Goal: Task Accomplishment & Management: Complete application form

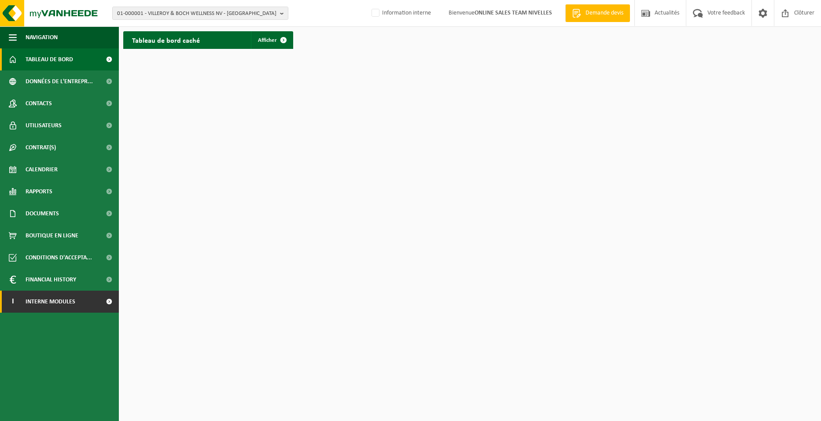
click at [77, 298] on link "I Interne modules" at bounding box center [59, 302] width 119 height 22
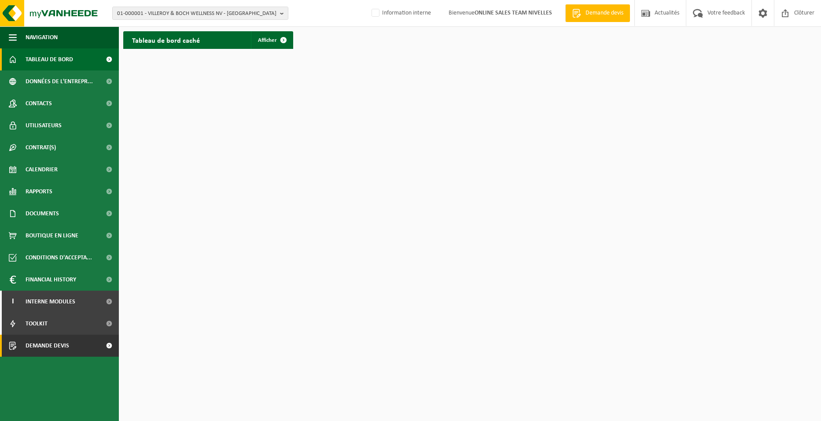
click at [69, 350] on span "Demande devis" at bounding box center [48, 346] width 44 height 22
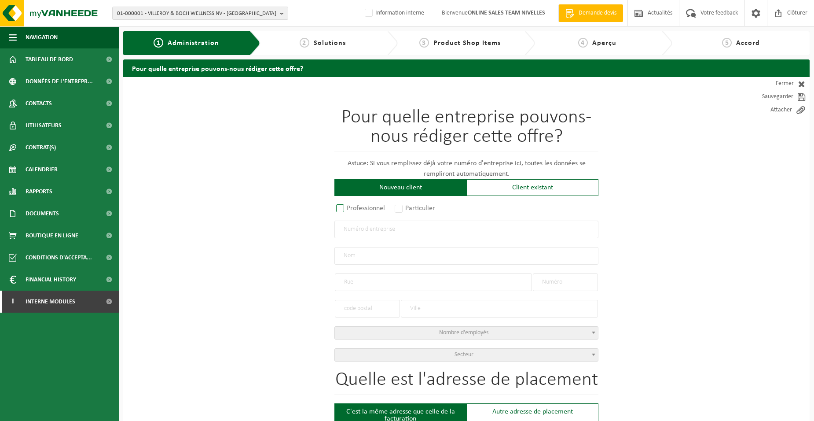
click at [376, 209] on label "Professionnel" at bounding box center [361, 208] width 53 height 12
click at [355, 209] on input "Professionnel" at bounding box center [352, 209] width 6 height 6
radio input "true"
click at [391, 232] on input "text" at bounding box center [467, 230] width 264 height 18
type input "0653959053"
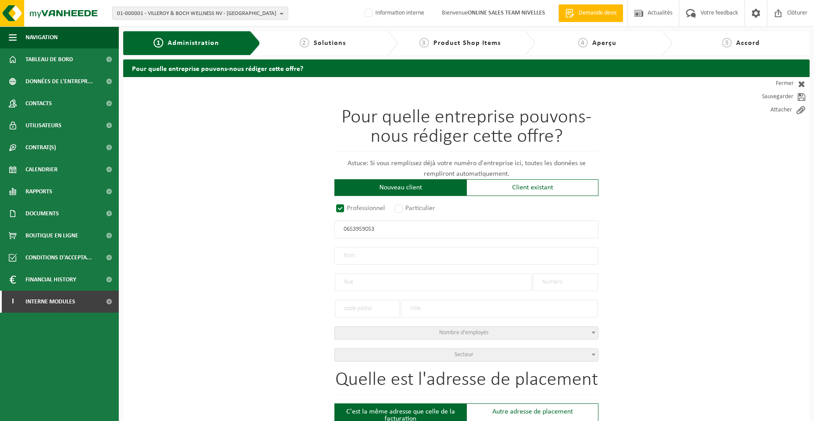
radio input "true"
type input "0653959053"
type input "BELMATIX SRL"
type input "RUE CARDINAL MERCIER"
type input "7"
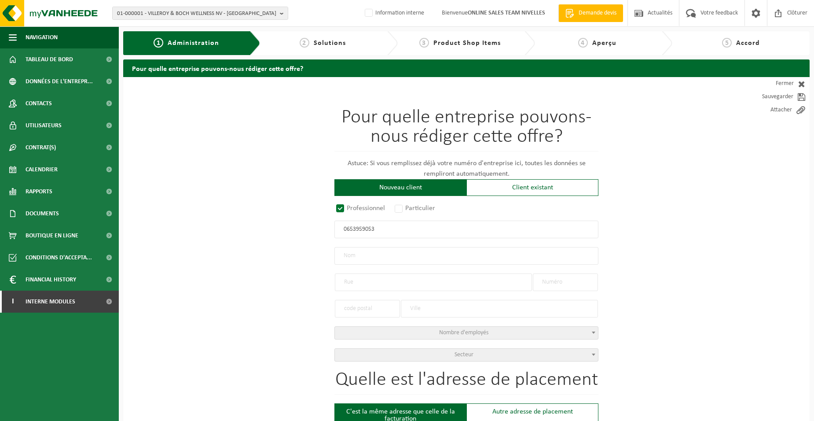
type input "6230"
type input "PONT-À-CELLES"
select select "D"
type input "BELMATIX SRL"
type input "RUE CARDINAL MERCIER"
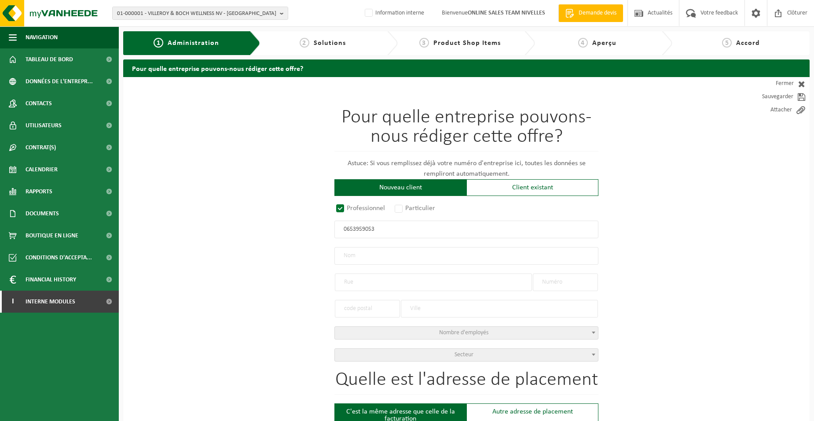
type input "7"
type input "6230"
type input "PONT-À-CELLES"
type input "2252988118"
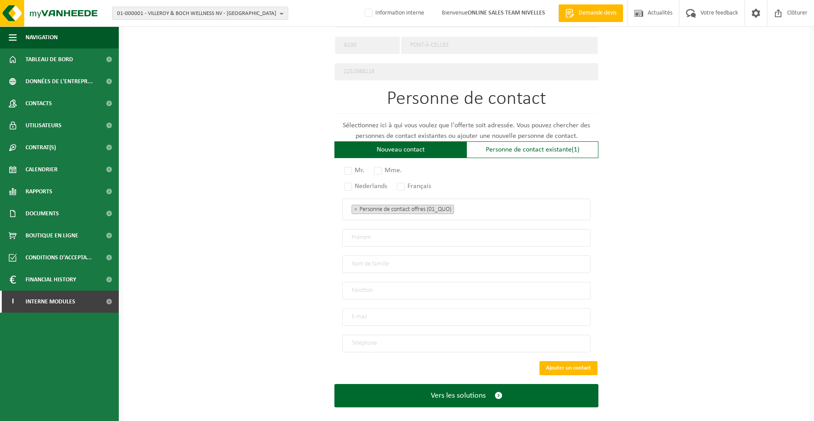
scroll to position [458, 0]
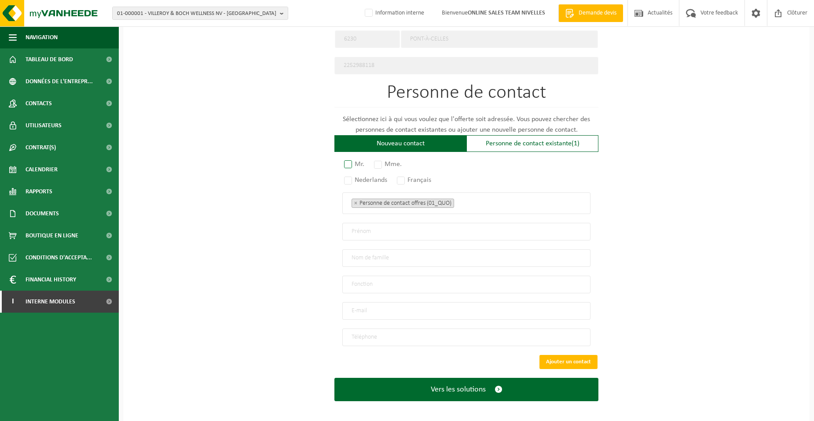
type input "0653959053"
click at [362, 160] on label "Mr." at bounding box center [354, 164] width 25 height 12
radio input "true"
click at [409, 174] on label "Français" at bounding box center [414, 180] width 39 height 12
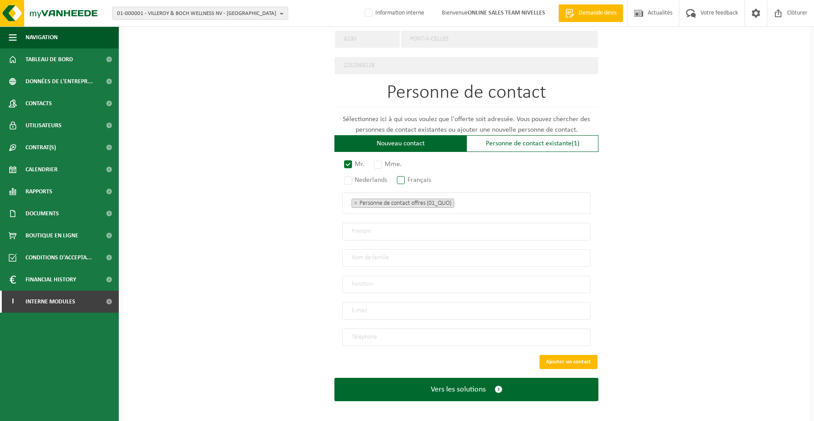
radio input "true"
click at [465, 192] on span "× Personne de contact offres (01_QUO)" at bounding box center [466, 203] width 248 height 22
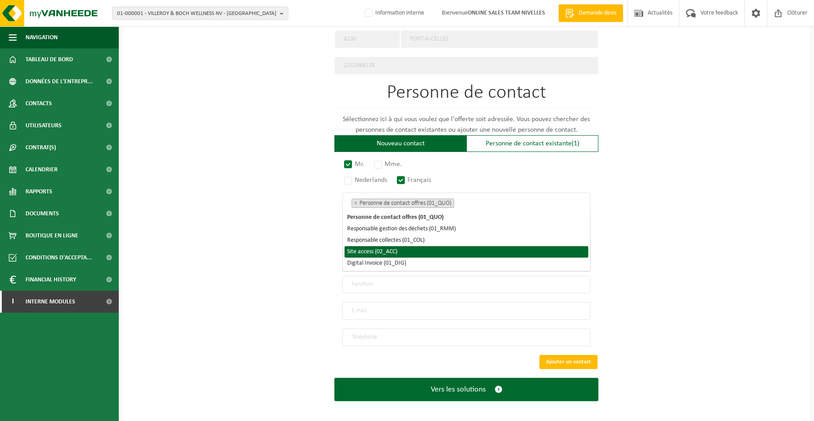
click at [442, 255] on li "Site access (02_ACC)" at bounding box center [467, 251] width 244 height 11
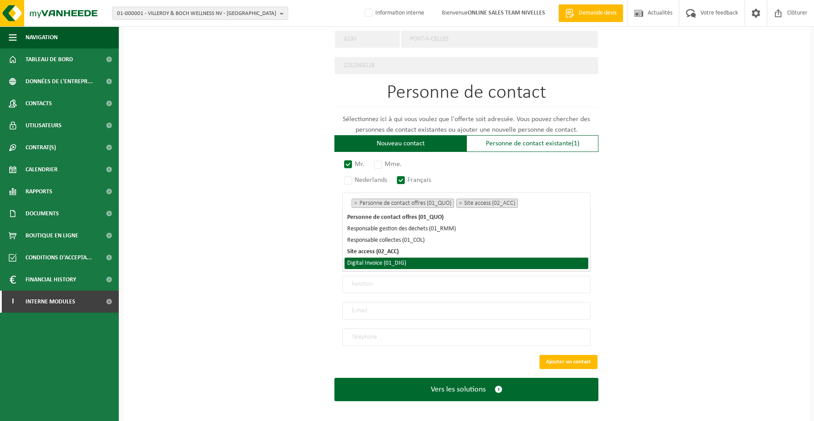
click at [437, 267] on li "Digital Invoice (01_DIG)" at bounding box center [467, 263] width 244 height 11
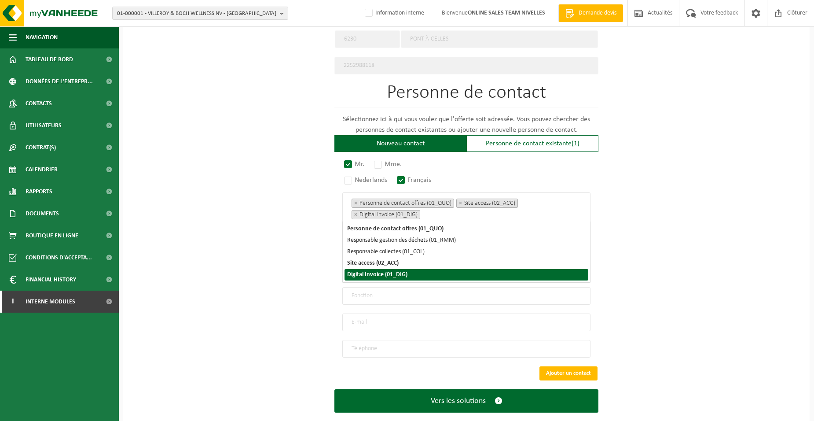
click at [327, 276] on div "Pour quelle entreprise pouvons-nous rédiger cette offre? Astuce: Si vous rempli…" at bounding box center [466, 27] width 687 height 816
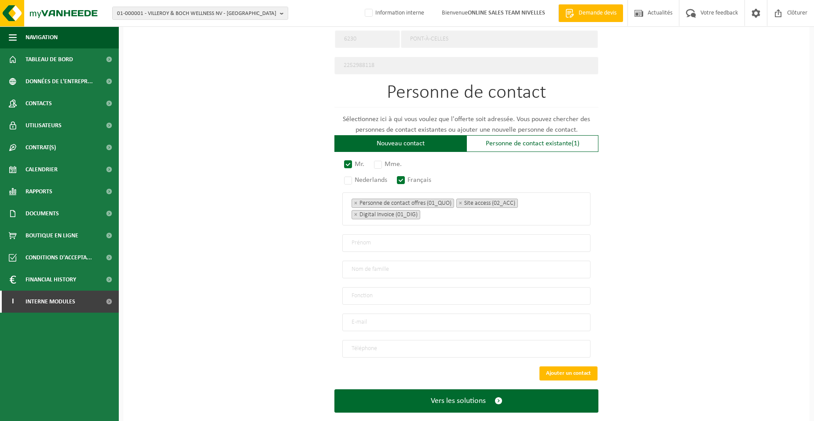
click at [364, 239] on input "text" at bounding box center [466, 243] width 248 height 18
type input "RAPHAEL"
click at [357, 265] on input "text" at bounding box center [466, 270] width 248 height 18
click at [362, 265] on input "BELAMATIX" at bounding box center [466, 270] width 248 height 18
click at [363, 266] on input "BELAMATIX" at bounding box center [466, 270] width 248 height 18
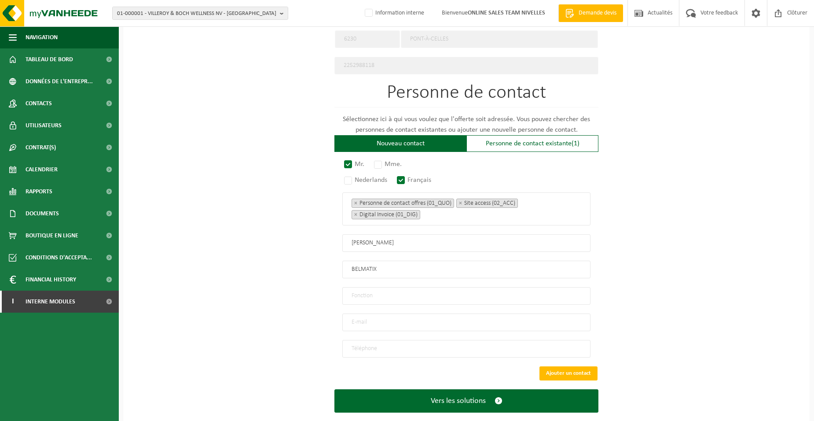
type input "BELMATIX"
click at [420, 295] on input "text" at bounding box center [466, 296] width 248 height 18
type input "Directeur"
click at [371, 318] on input "email" at bounding box center [466, 322] width 248 height 18
type input "BELMATIX@GMAIL.COM"
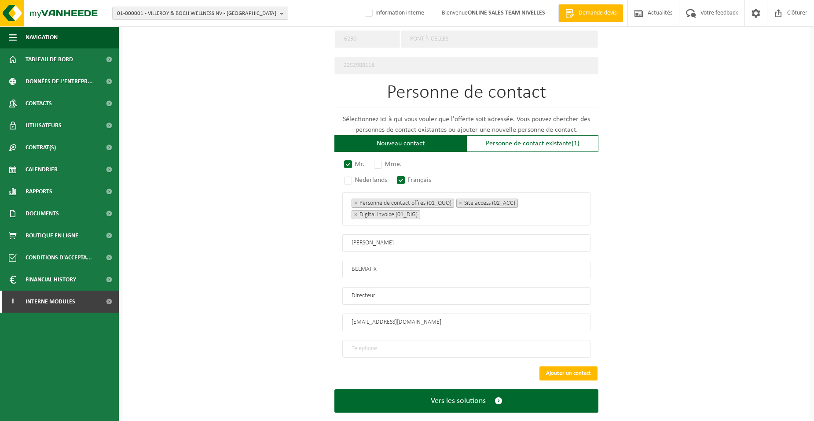
click at [367, 346] on input "tel" at bounding box center [466, 349] width 248 height 18
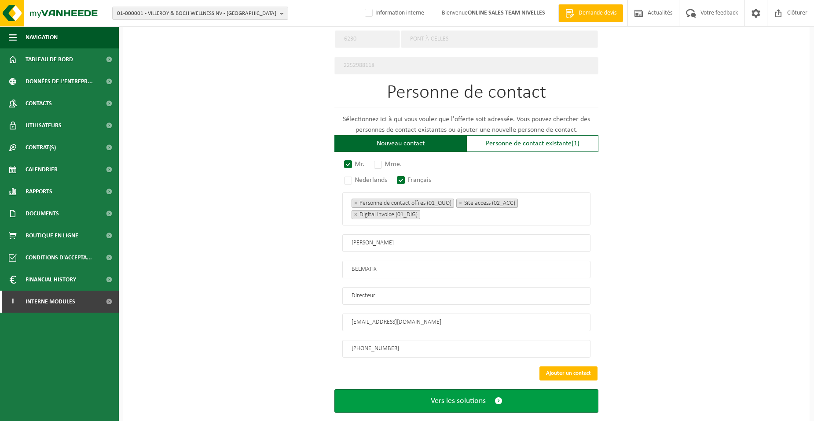
type input "+32 472 13 27 54"
click at [393, 392] on button "Vers les solutions" at bounding box center [467, 400] width 264 height 23
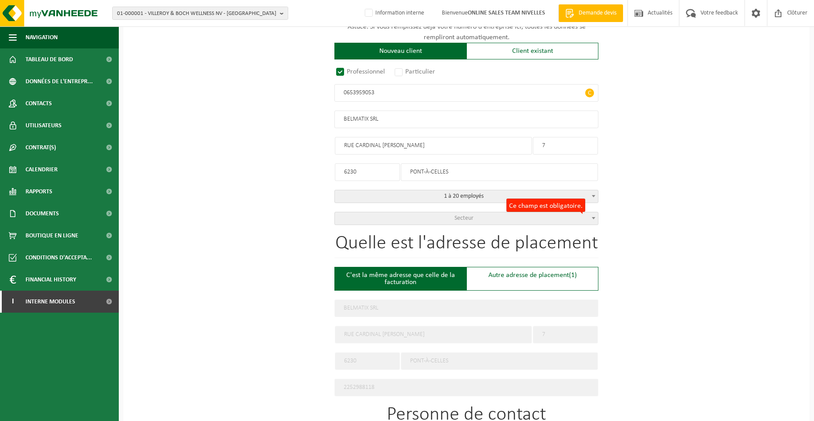
click at [423, 220] on span "Secteur" at bounding box center [466, 218] width 263 height 12
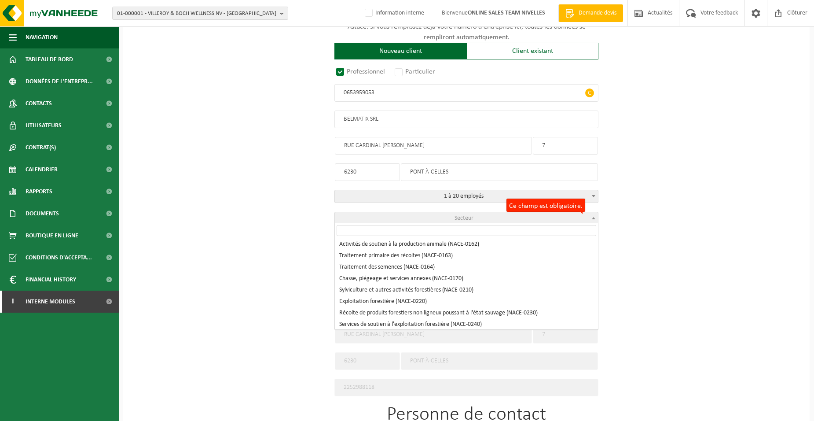
scroll to position [396, 0]
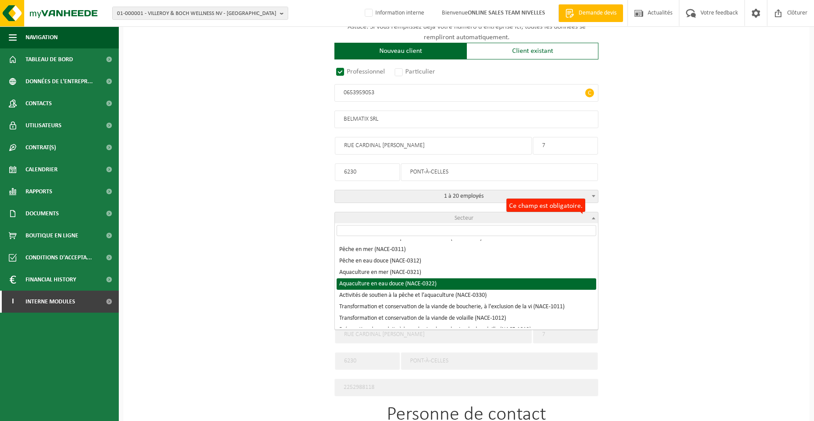
select select "NACE_0322"
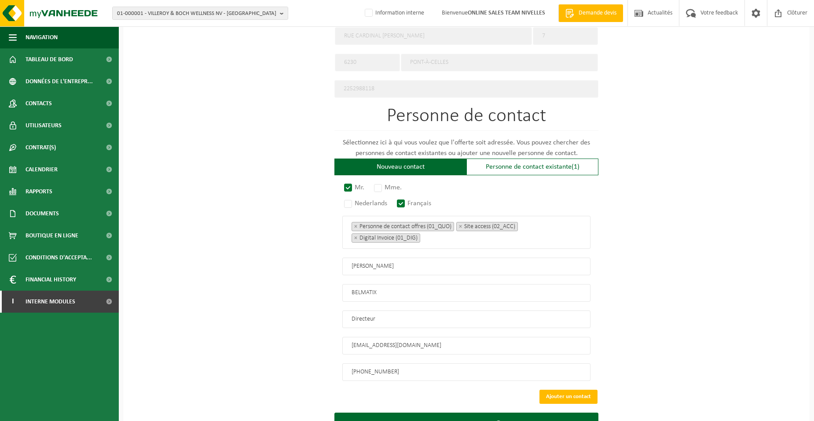
scroll to position [470, 0]
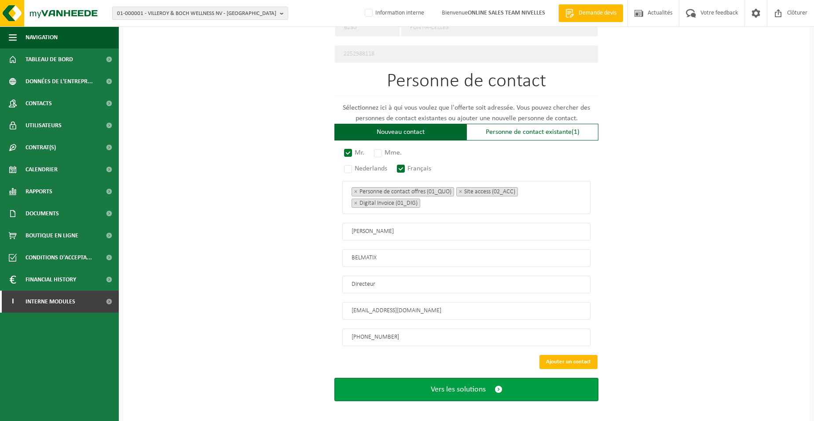
click at [420, 386] on button "Vers les solutions" at bounding box center [467, 389] width 264 height 23
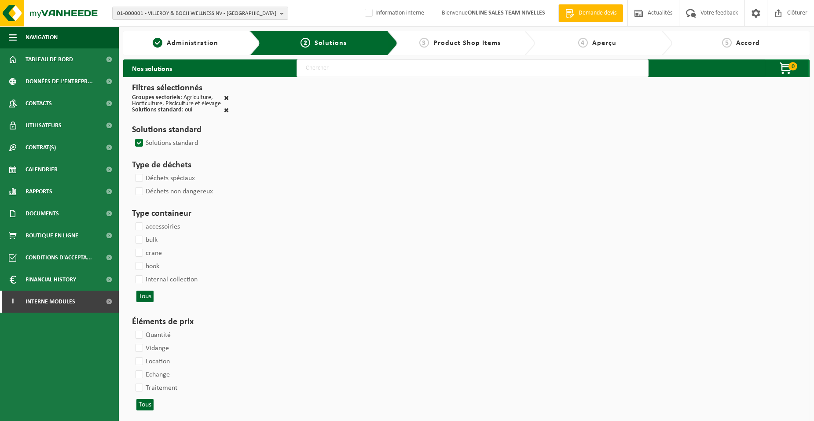
click at [316, 66] on input "text" at bounding box center [473, 68] width 352 height 18
type input "000052"
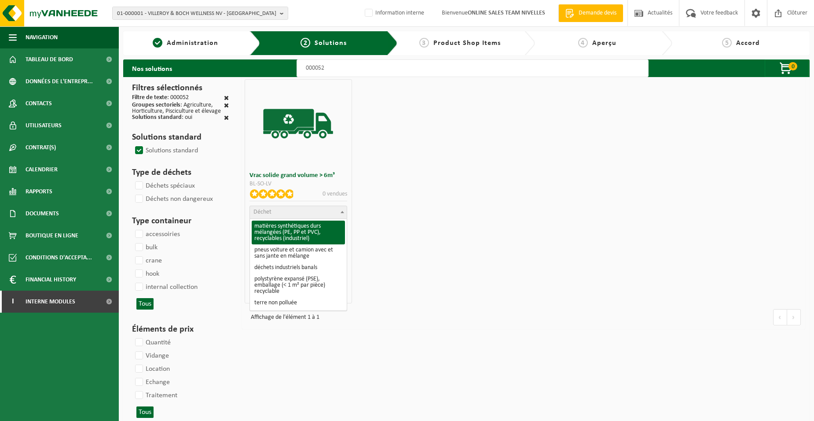
click at [326, 213] on span "Déchet" at bounding box center [298, 212] width 96 height 12
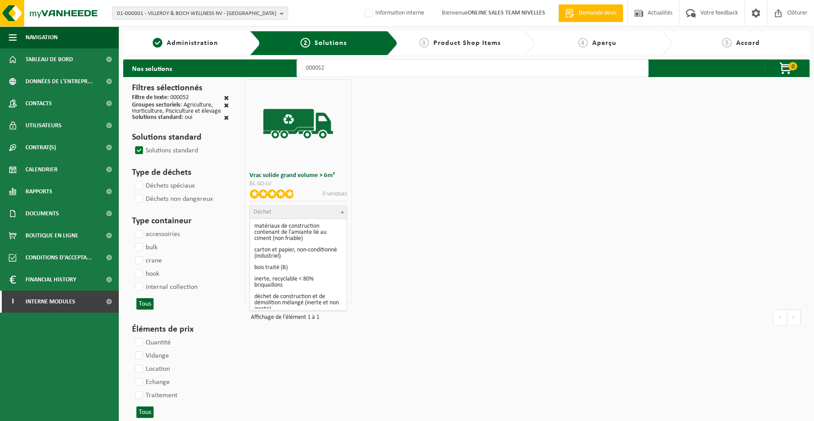
scroll to position [132, 0]
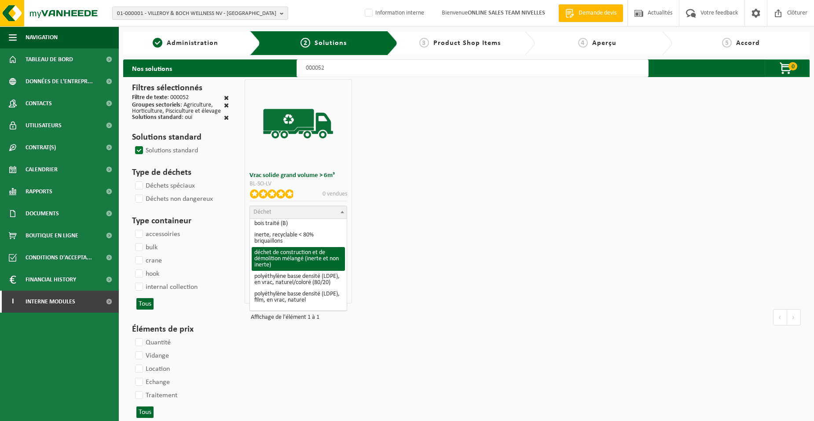
select select "31"
select select
select select "47"
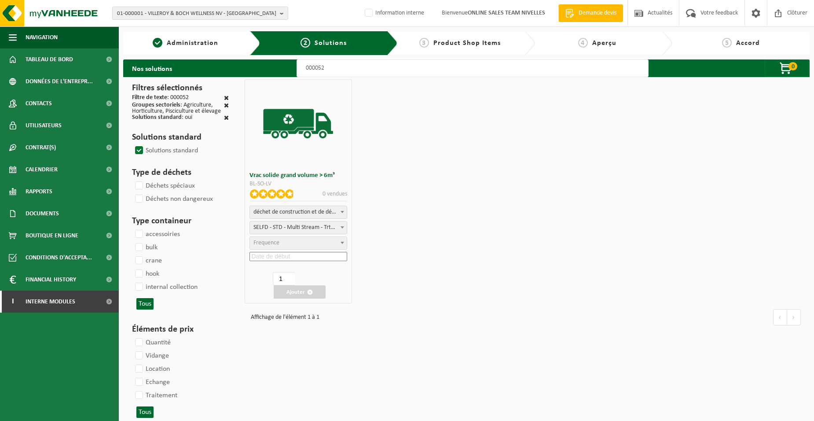
select select "25"
click at [308, 260] on input at bounding box center [298, 256] width 97 height 9
click at [308, 364] on div "29" at bounding box center [307, 362] width 15 height 14
type input "2025-08-29"
click at [301, 292] on button "Ajouter" at bounding box center [300, 291] width 52 height 13
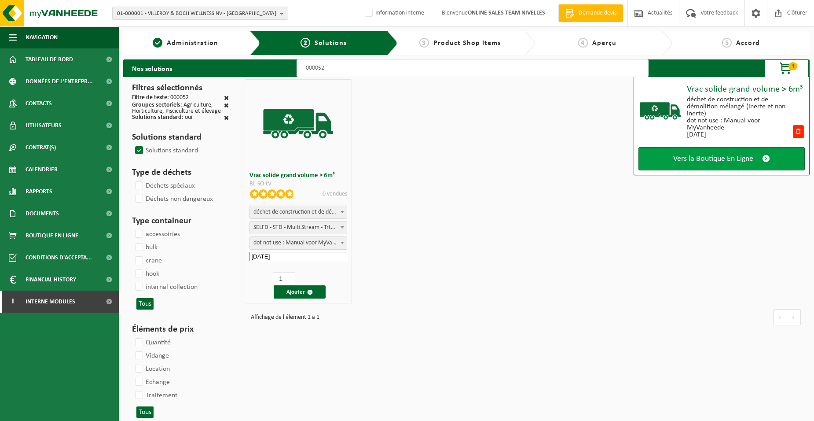
click at [682, 156] on span "Vers la Boutique En Ligne" at bounding box center [714, 158] width 80 height 9
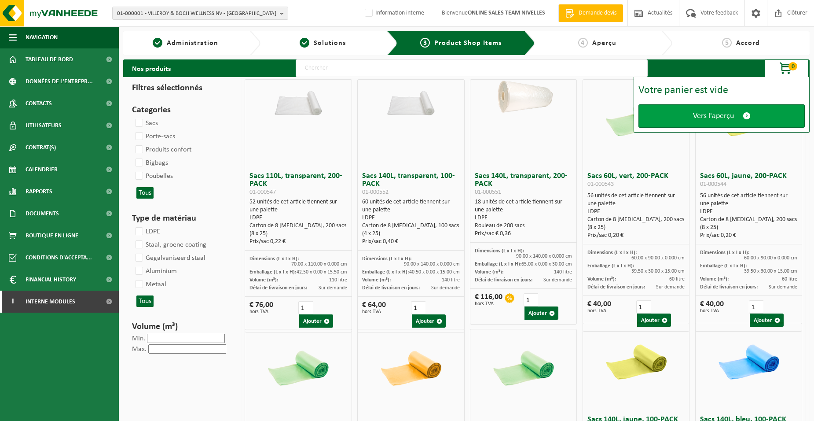
click at [686, 117] on link "Vers l'aperçu" at bounding box center [722, 115] width 166 height 23
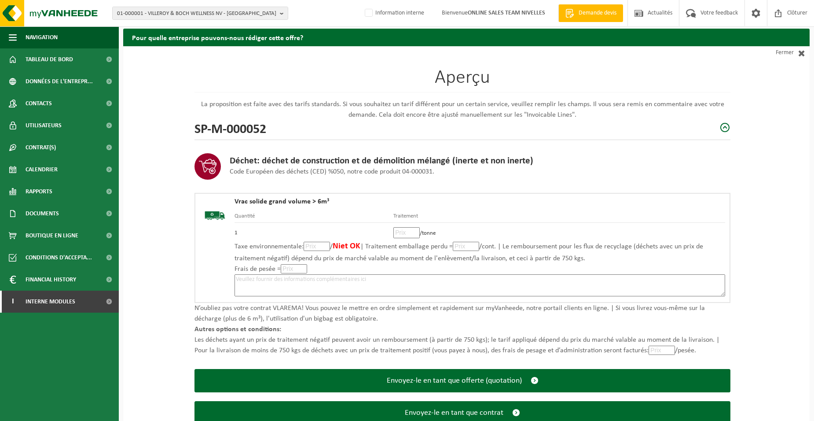
scroll to position [60, 0]
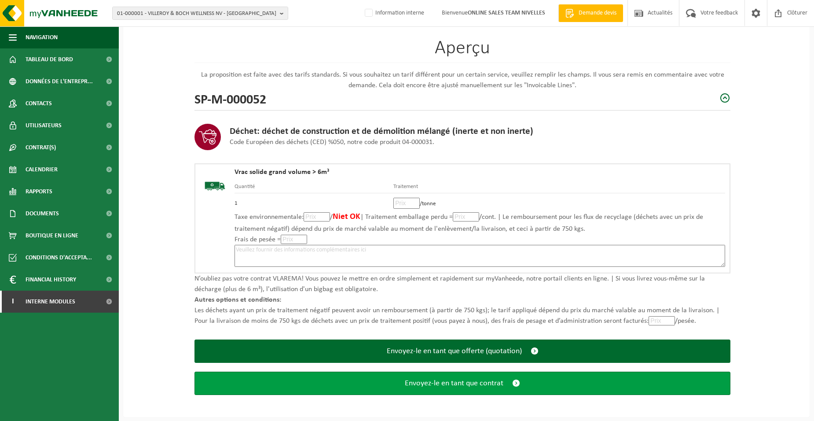
click at [388, 385] on button "Envoyez-le en tant que contrat" at bounding box center [463, 383] width 536 height 23
